Goal: Check status

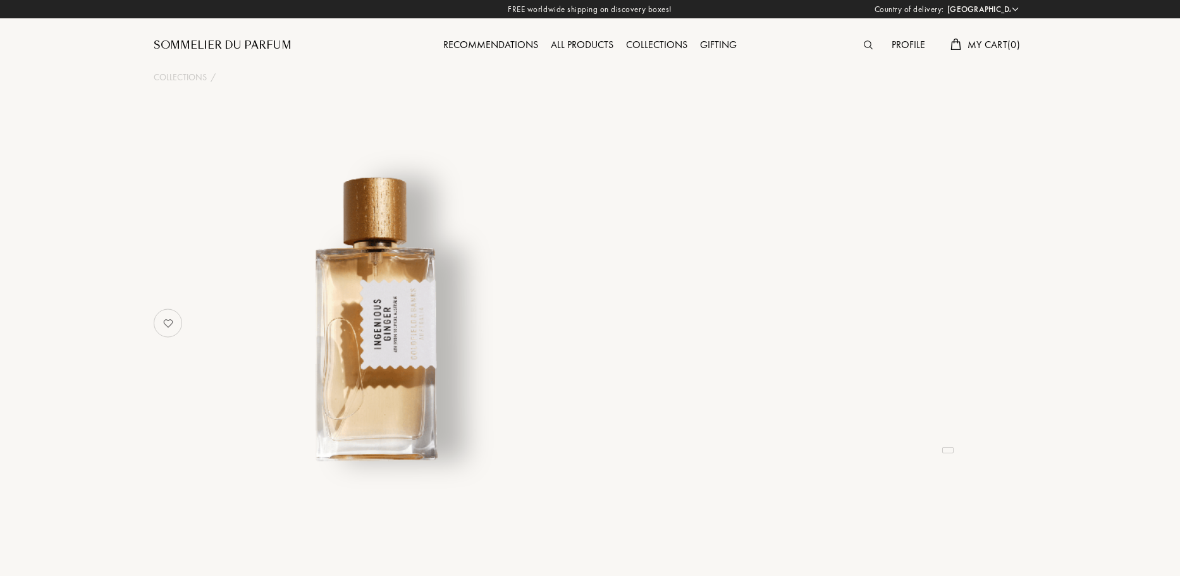
select select "FR"
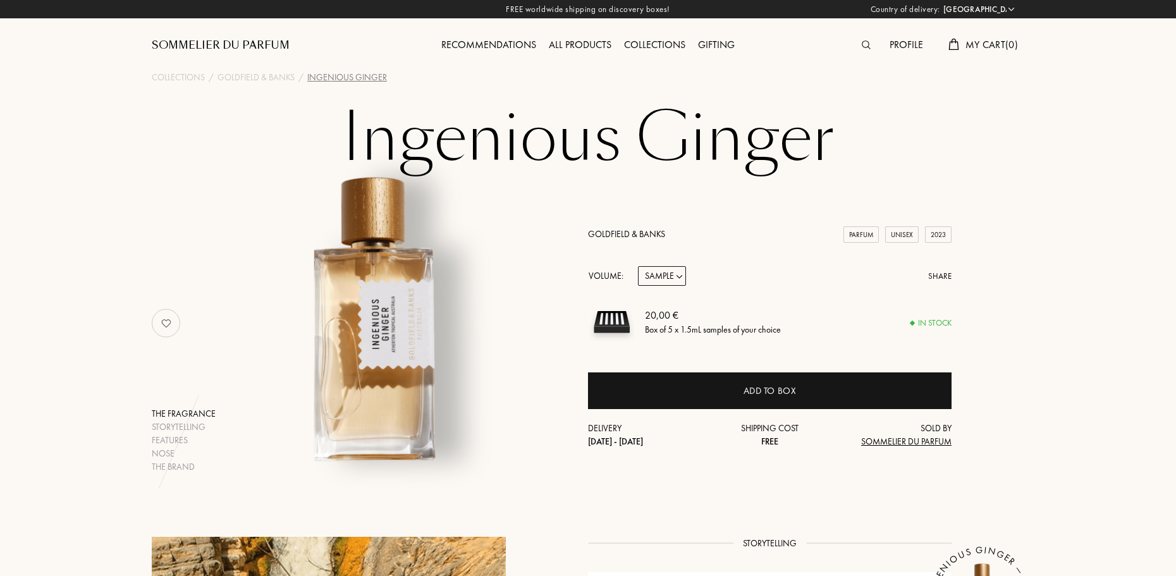
click at [900, 44] on div "Profile" at bounding box center [906, 45] width 46 height 16
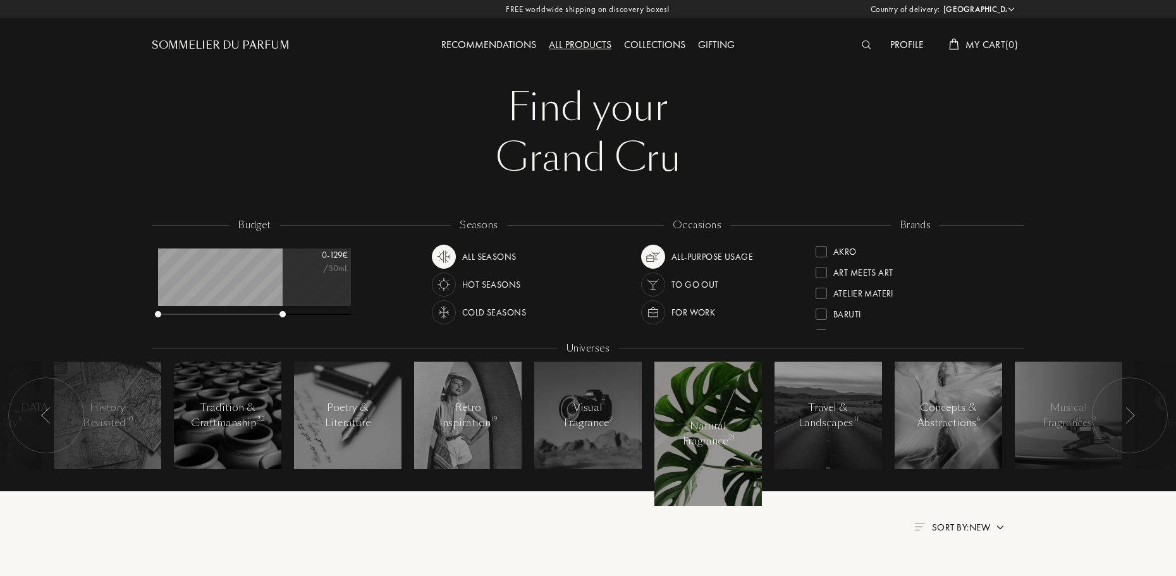
select select "FR"
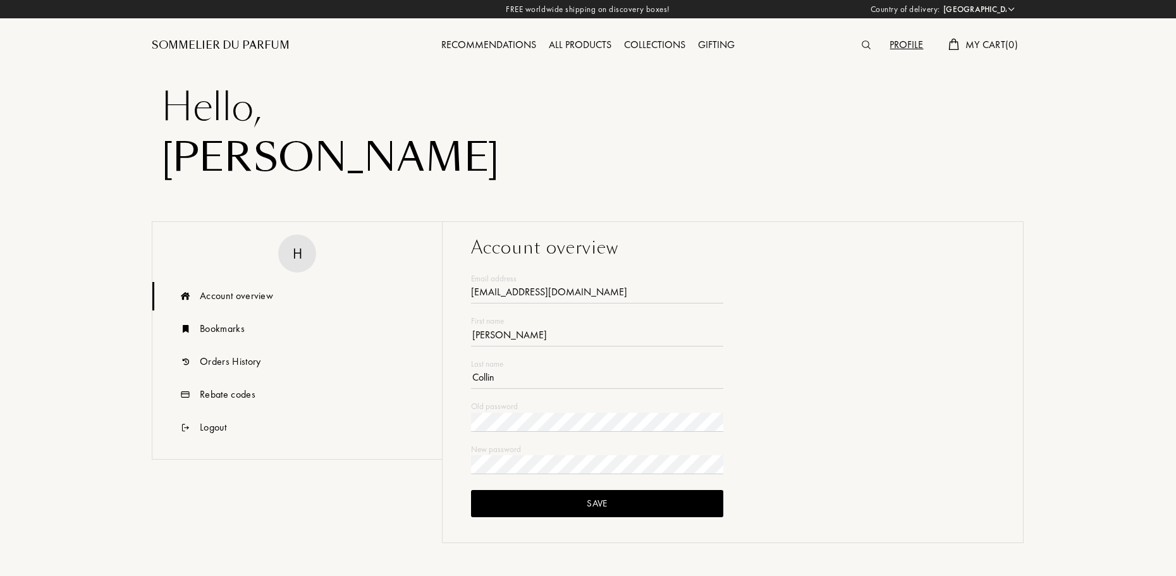
select select "FR"
click at [257, 364] on div "Orders History" at bounding box center [230, 361] width 61 height 15
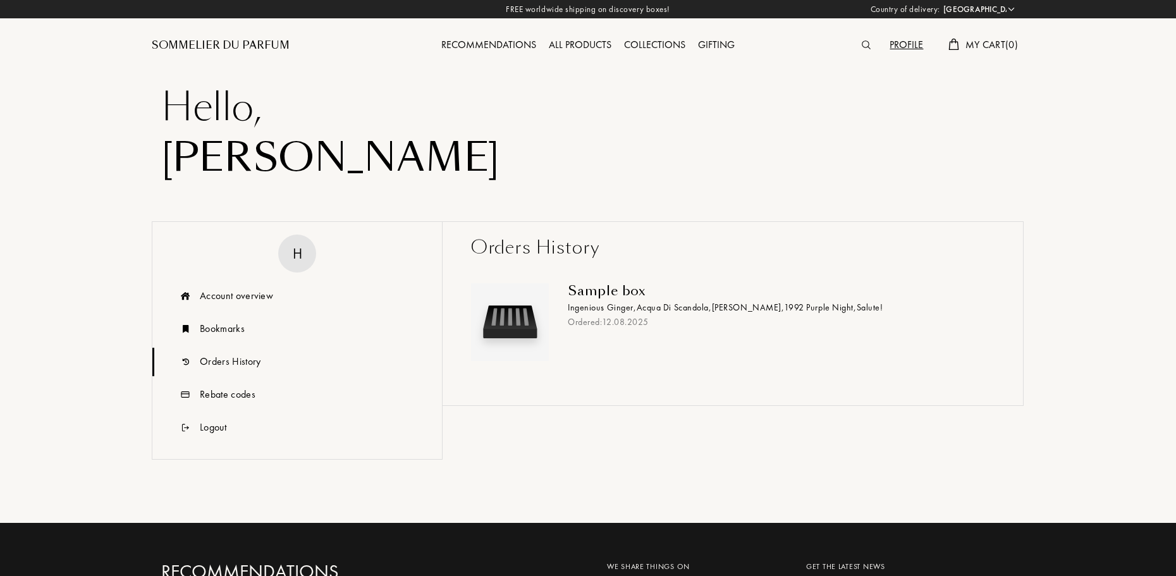
click at [629, 316] on div "Ordered: 12 . 08 . 2025" at bounding box center [776, 322] width 417 height 13
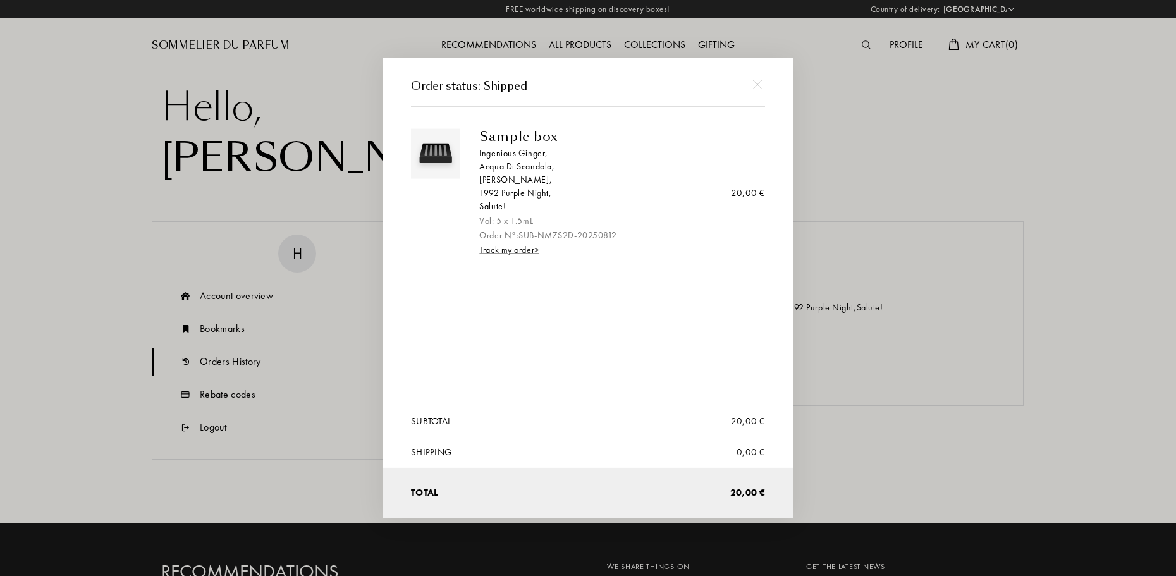
click at [517, 254] on link "Track my order >" at bounding box center [508, 249] width 59 height 11
